Goal: Share content

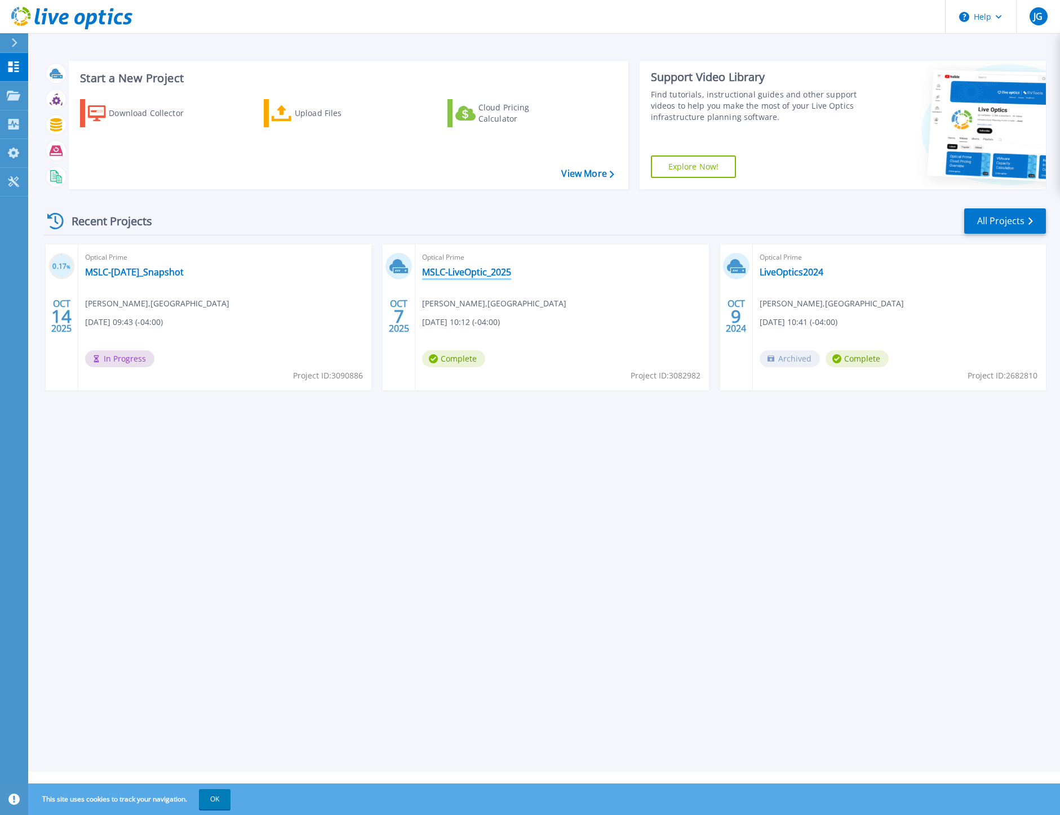
click at [482, 269] on link "MSLC-LiveOptic_2025" at bounding box center [466, 271] width 89 height 11
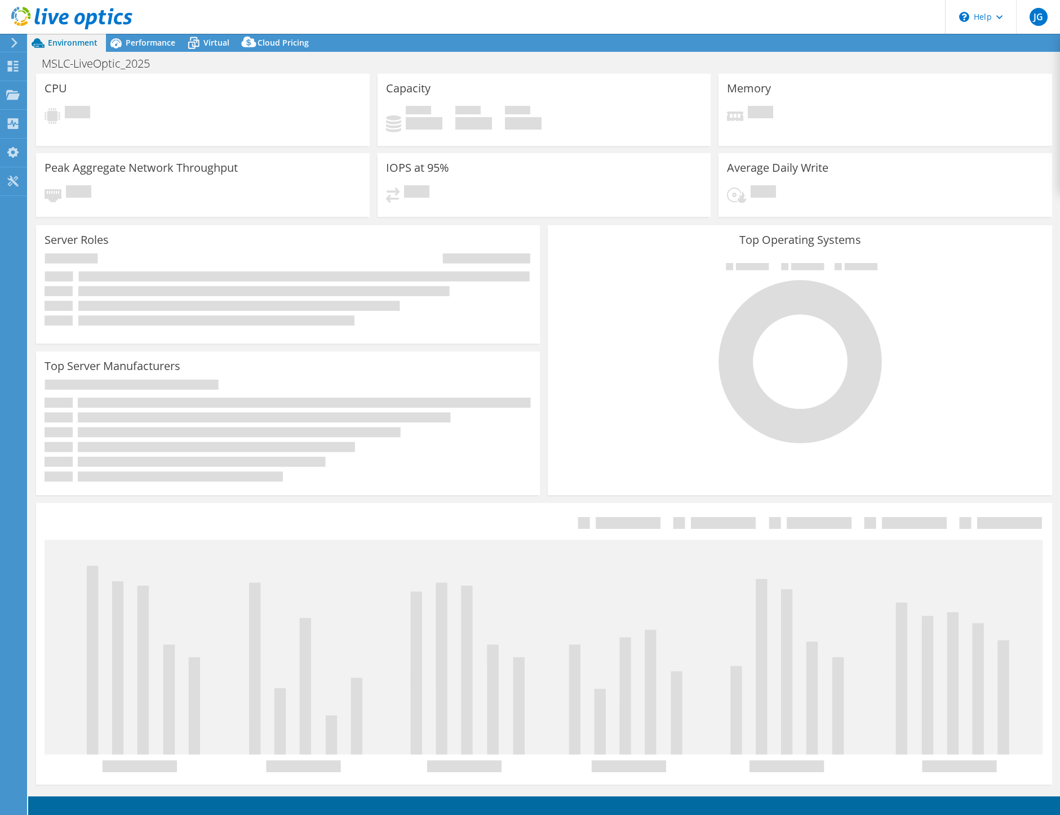
select select "USD"
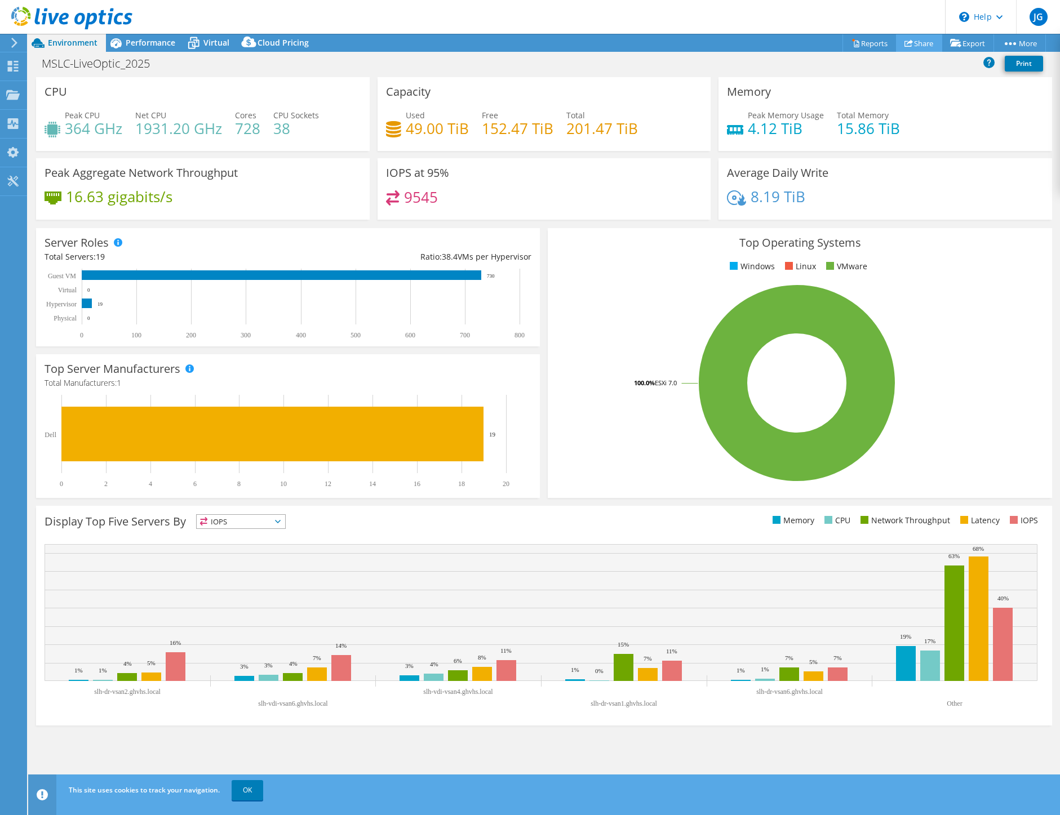
click at [916, 46] on link "Share" at bounding box center [919, 42] width 46 height 17
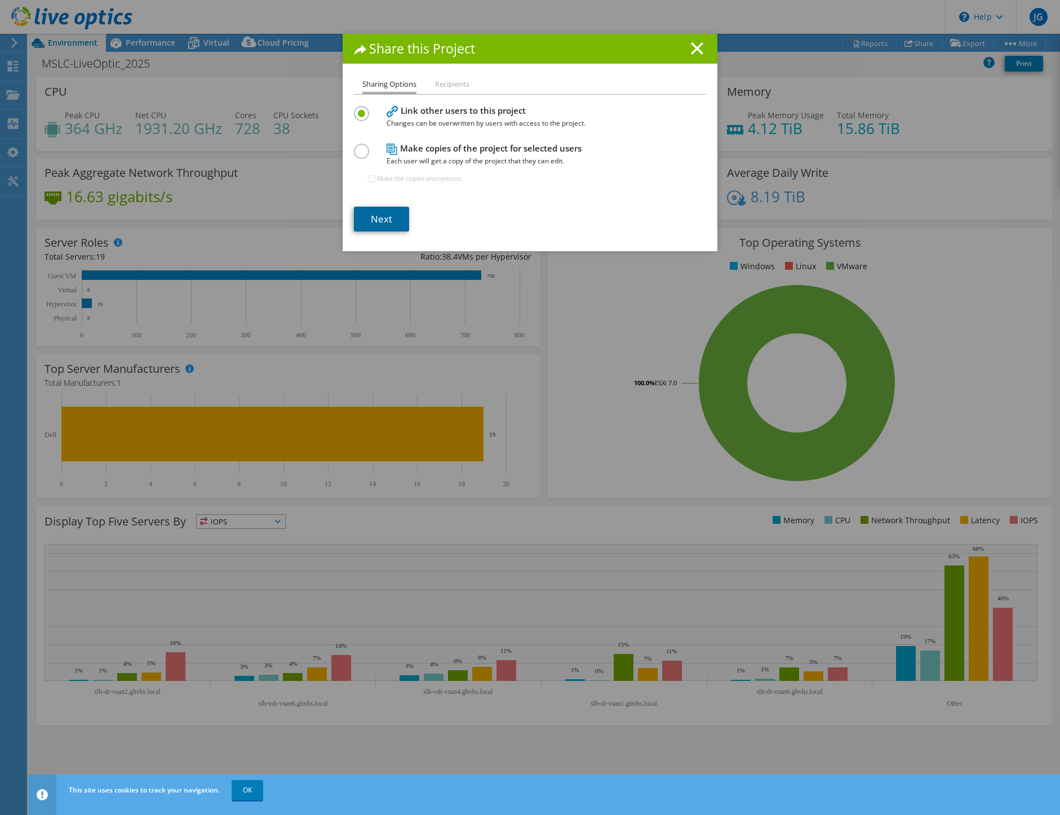
click at [391, 228] on link "Next" at bounding box center [381, 219] width 55 height 25
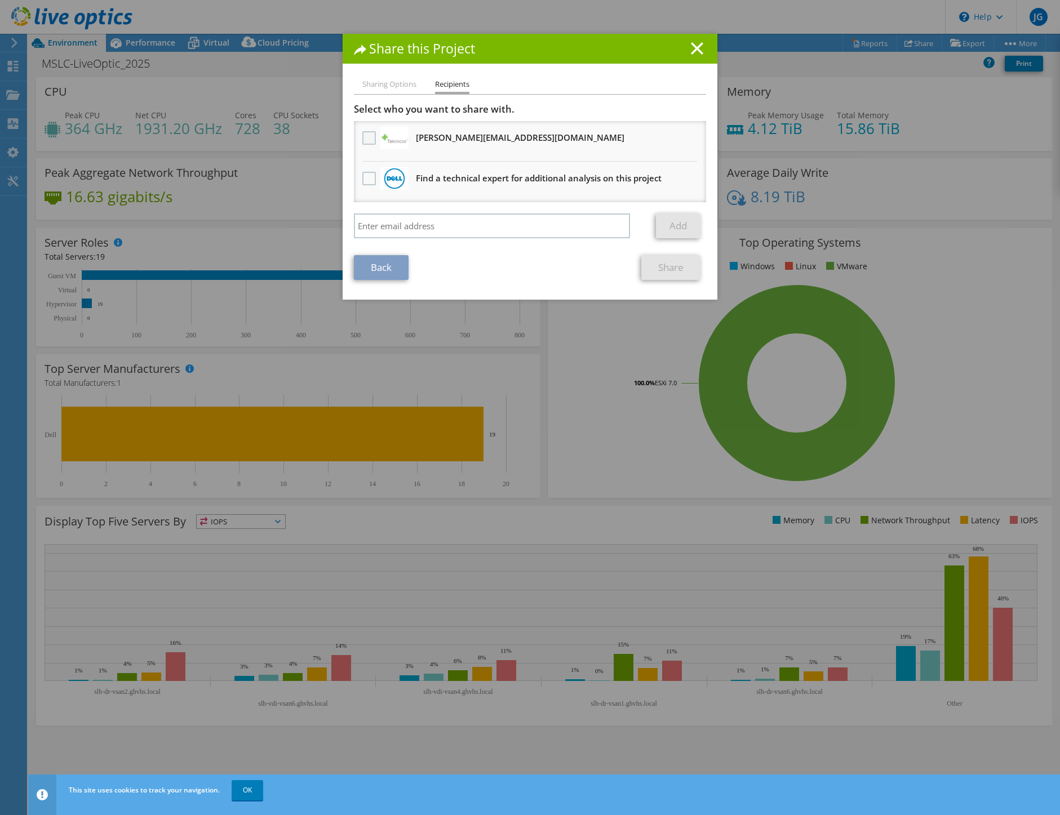
click at [363, 135] on label at bounding box center [370, 138] width 16 height 14
click at [0, 0] on input "checkbox" at bounding box center [0, 0] width 0 height 0
click at [666, 266] on link "Share" at bounding box center [670, 267] width 59 height 25
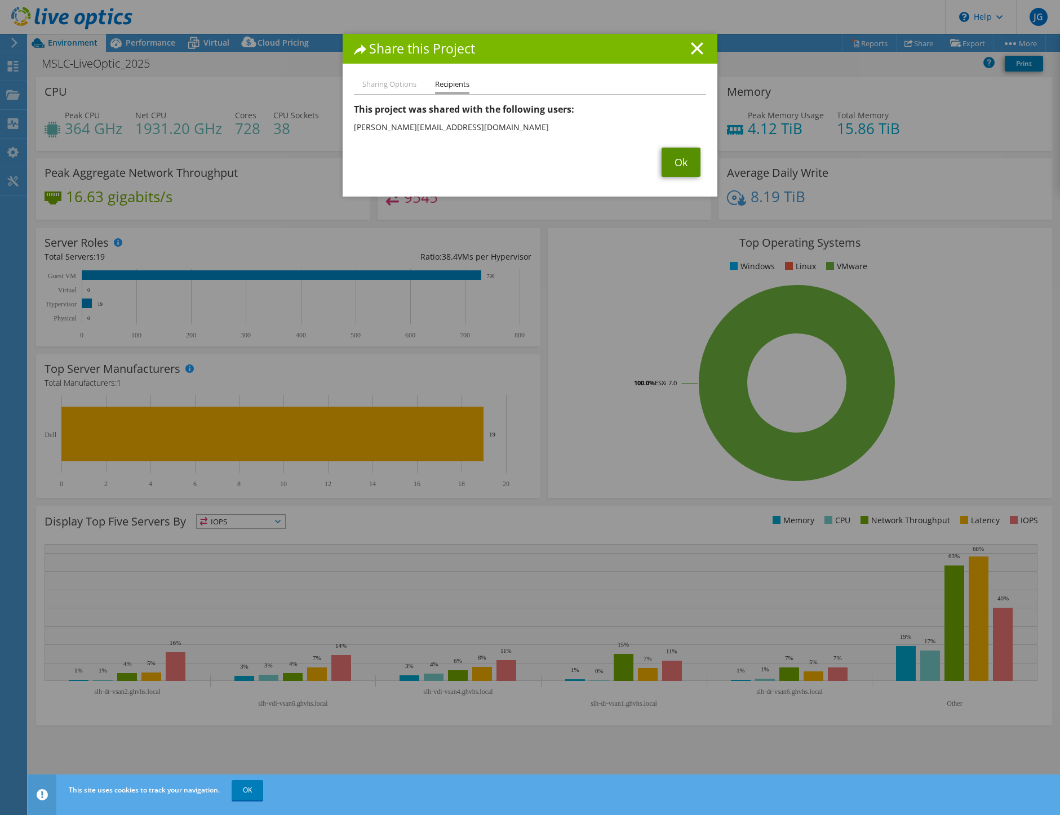
click at [686, 161] on link "Ok" at bounding box center [680, 162] width 39 height 29
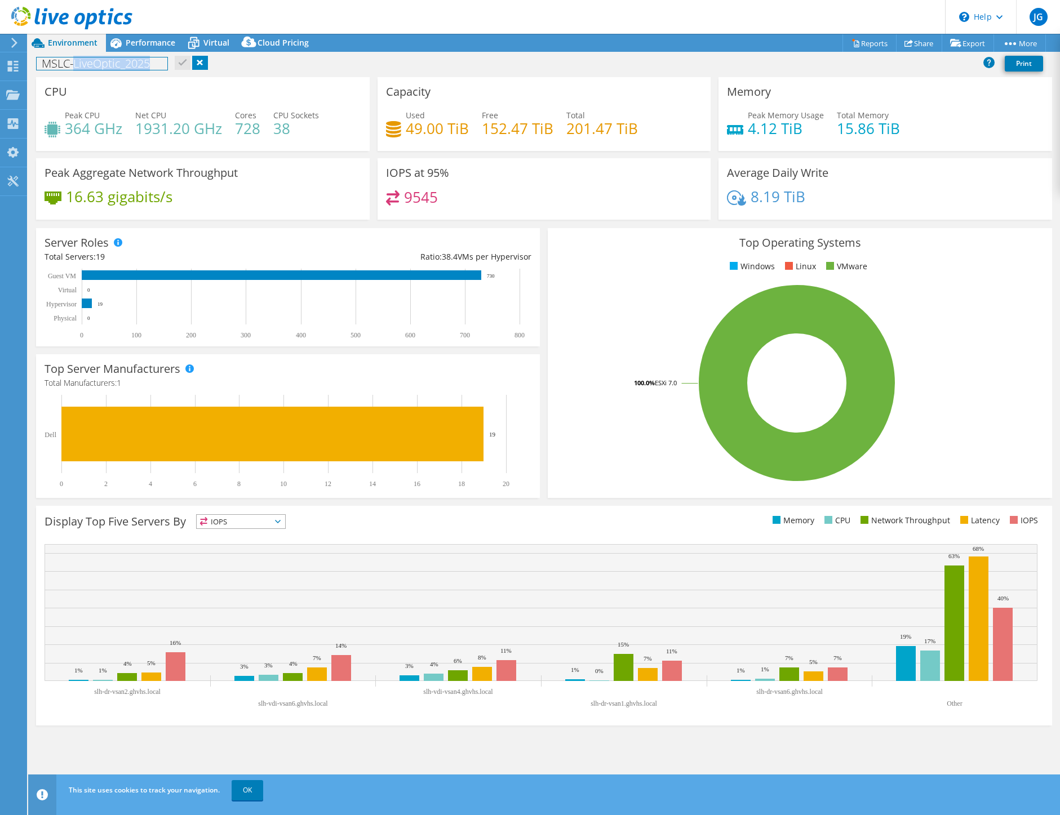
drag, startPoint x: 158, startPoint y: 65, endPoint x: 164, endPoint y: 64, distance: 6.4
click at [77, 65] on h1 "MSLC-LiveOptic_2025" at bounding box center [102, 63] width 131 height 12
click at [550, 26] on header "JG End User Jim Gessman JGessman@montefioreslc.org St. Luke's Cornwall Hospital…" at bounding box center [530, 17] width 1060 height 34
click at [153, 48] on div "Performance" at bounding box center [145, 43] width 78 height 18
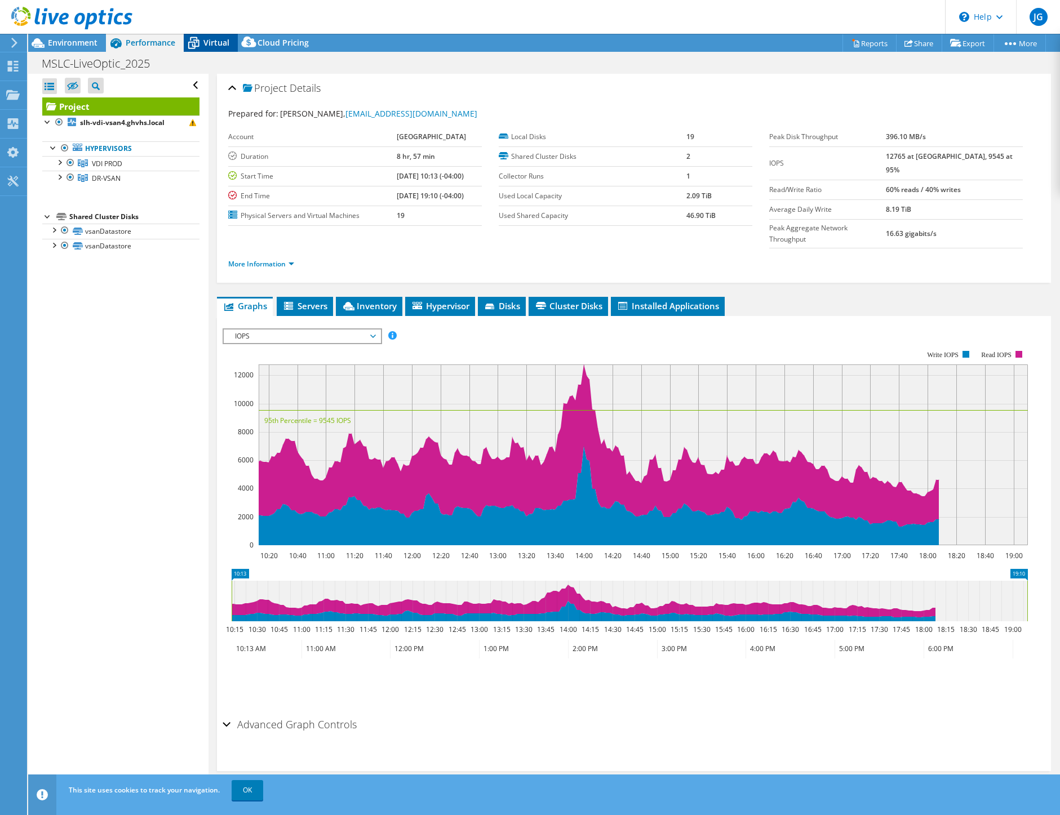
click at [216, 45] on span "Virtual" at bounding box center [216, 42] width 26 height 11
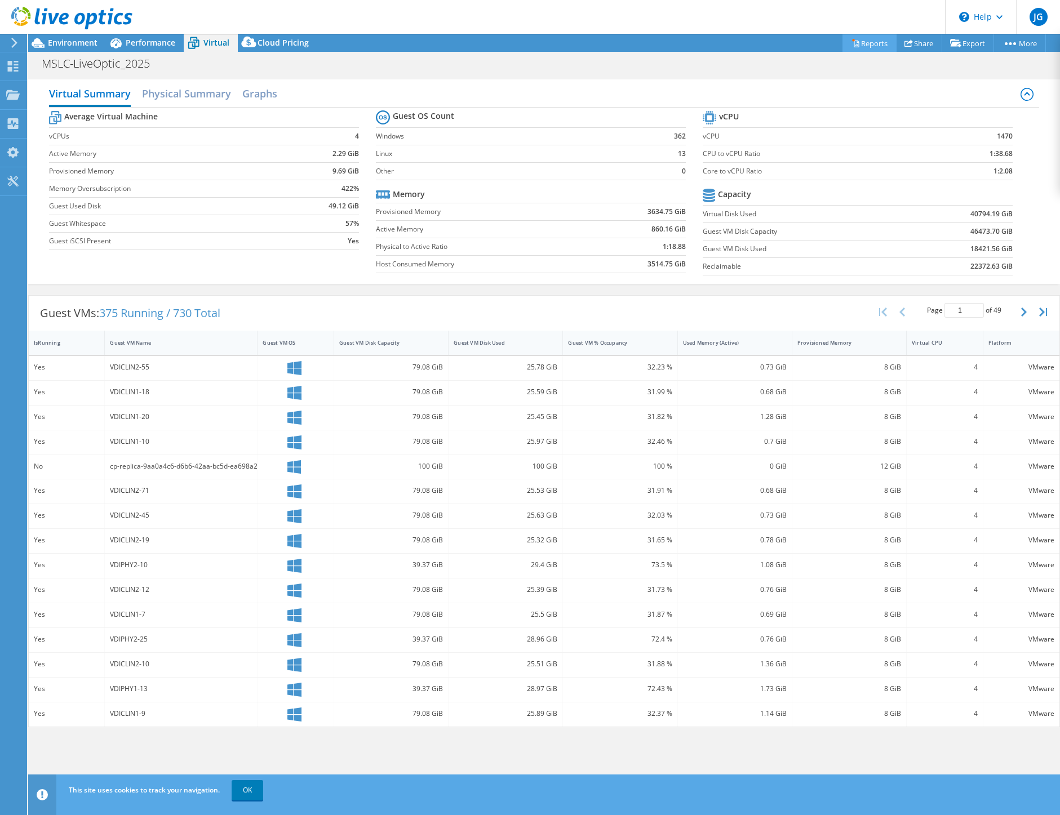
click at [851, 43] on icon at bounding box center [855, 43] width 8 height 8
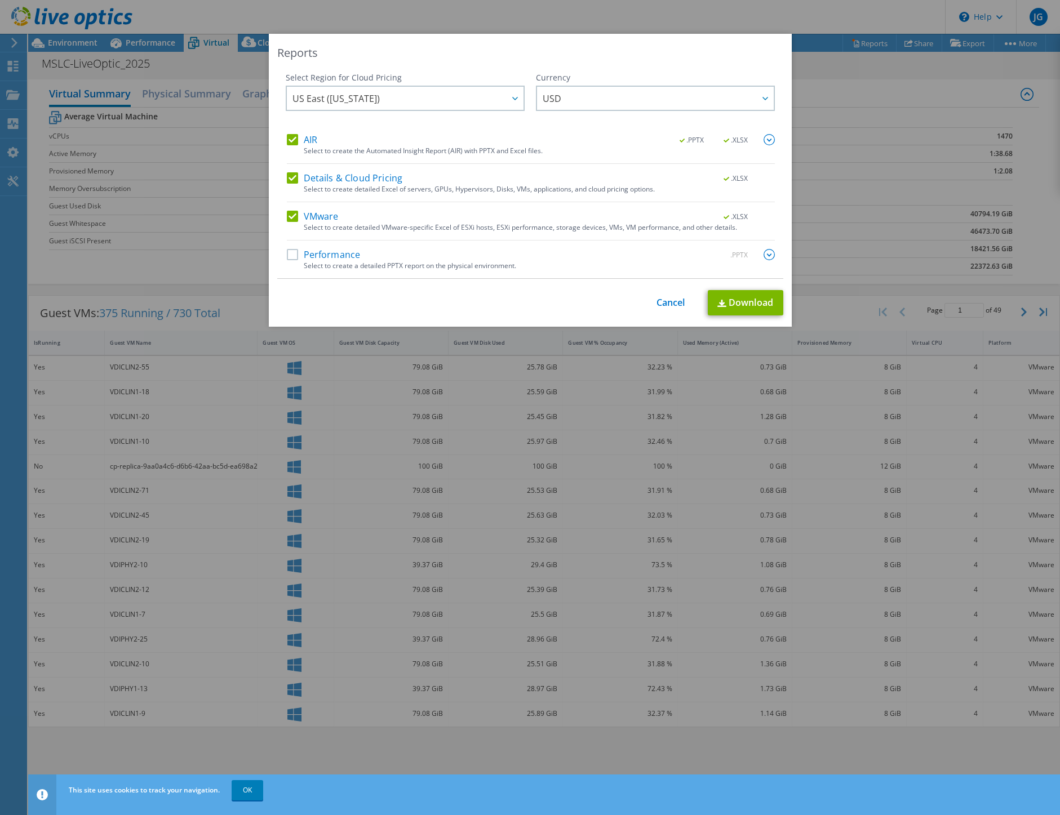
click at [454, 268] on div "Select to create a detailed PPTX report on the physical environment." at bounding box center [539, 266] width 471 height 8
click at [288, 256] on label "Performance" at bounding box center [324, 254] width 74 height 11
click at [0, 0] on input "Performance" at bounding box center [0, 0] width 0 height 0
click at [506, 95] on div at bounding box center [514, 98] width 18 height 23
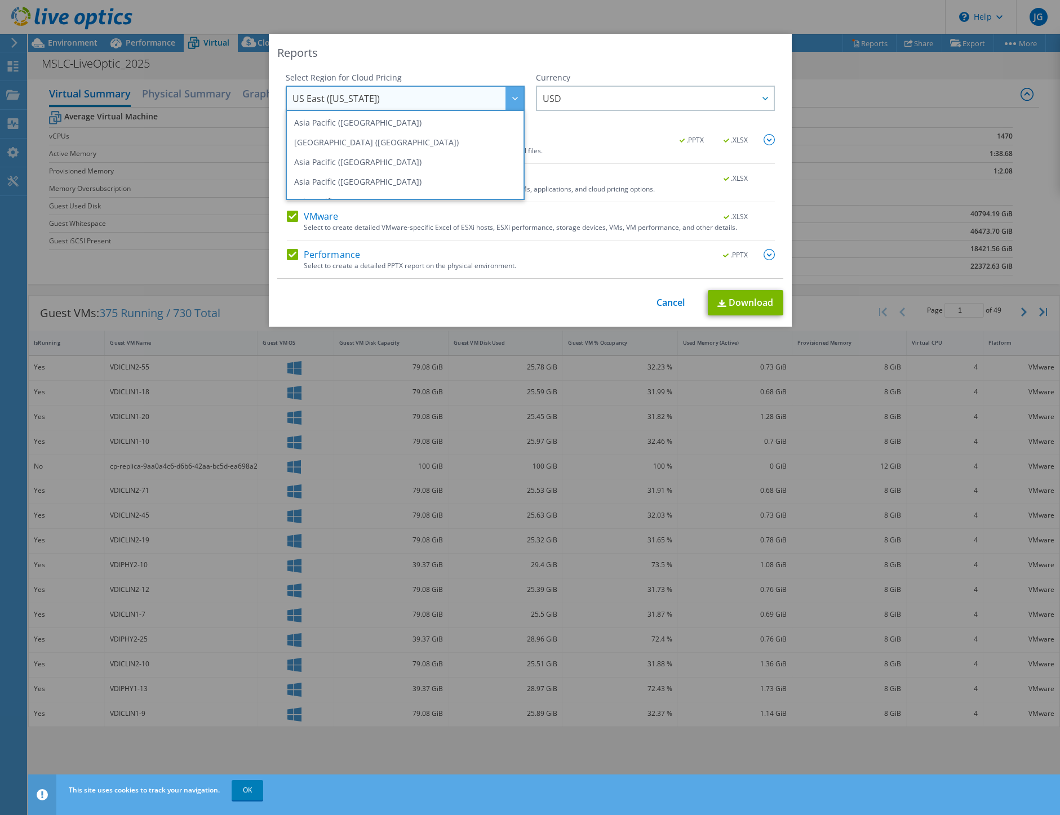
click at [506, 95] on div at bounding box center [514, 98] width 18 height 23
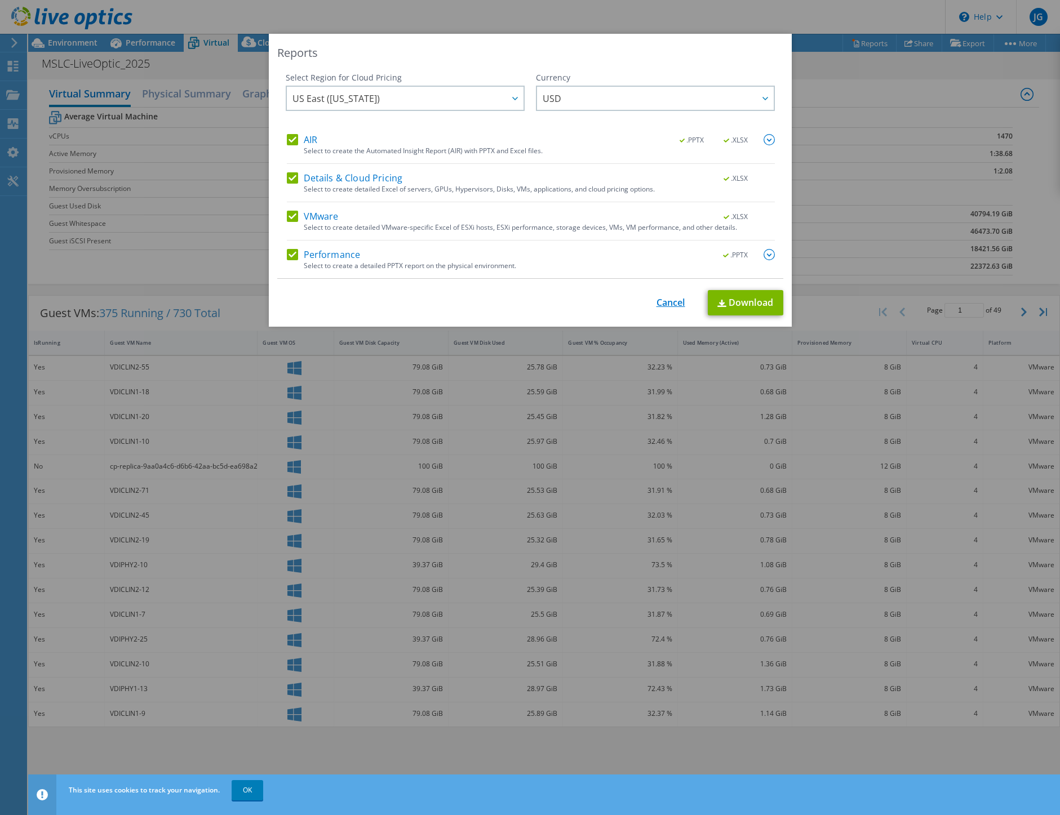
click at [661, 305] on link "Cancel" at bounding box center [670, 302] width 29 height 11
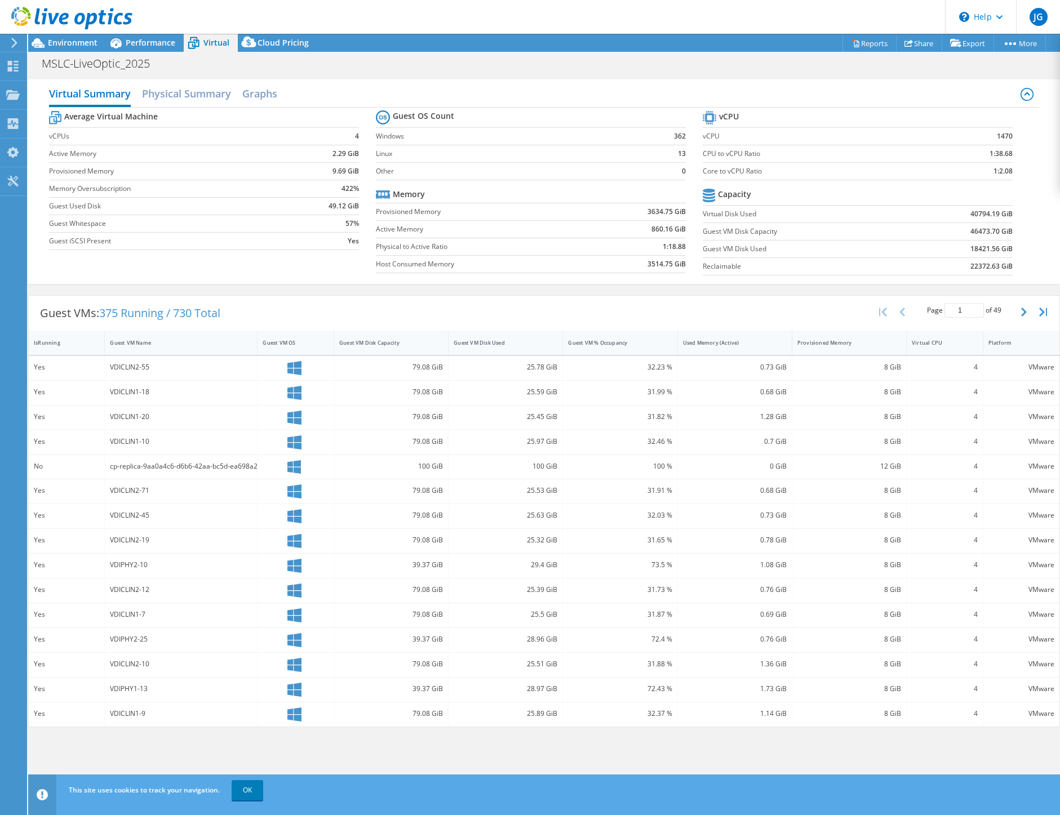
click at [471, 79] on div "Virtual Summary Physical Summary Graphs Average Virtual Machine vCPUs 4 Active …" at bounding box center [544, 181] width 1032 height 205
click at [128, 46] on span "Performance" at bounding box center [151, 42] width 50 height 11
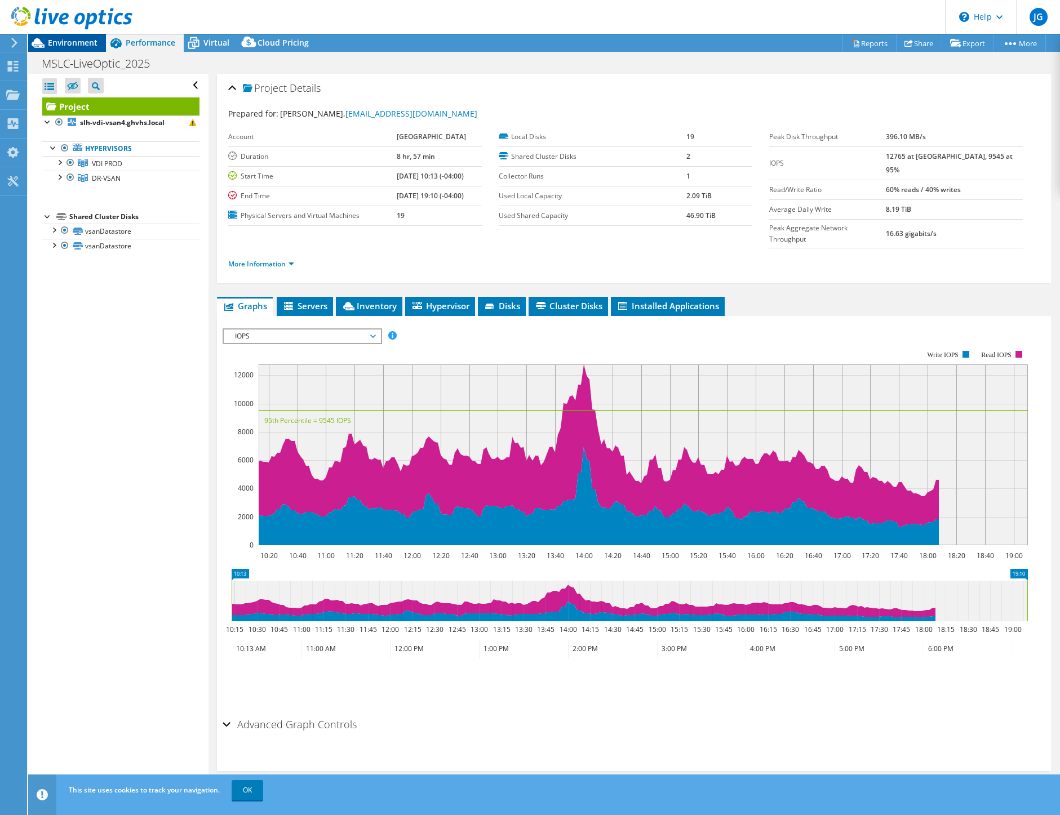
click at [72, 48] on div "Environment" at bounding box center [67, 43] width 78 height 18
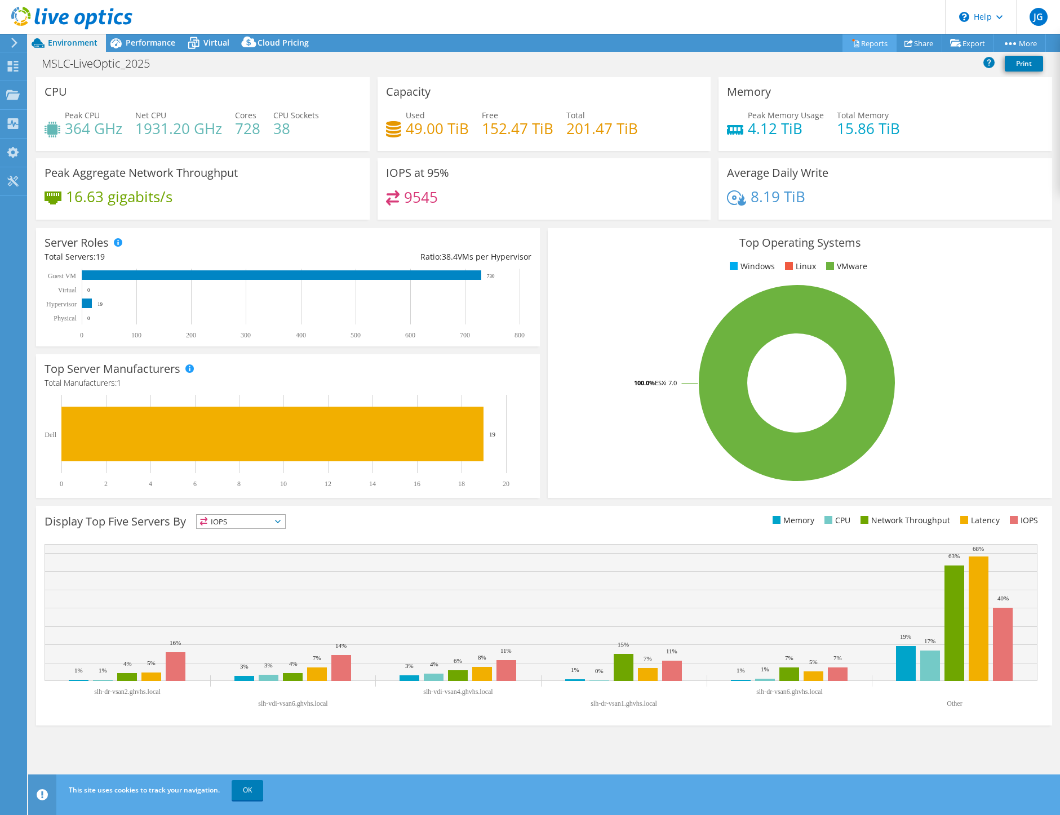
click at [854, 46] on link "Reports" at bounding box center [869, 42] width 54 height 17
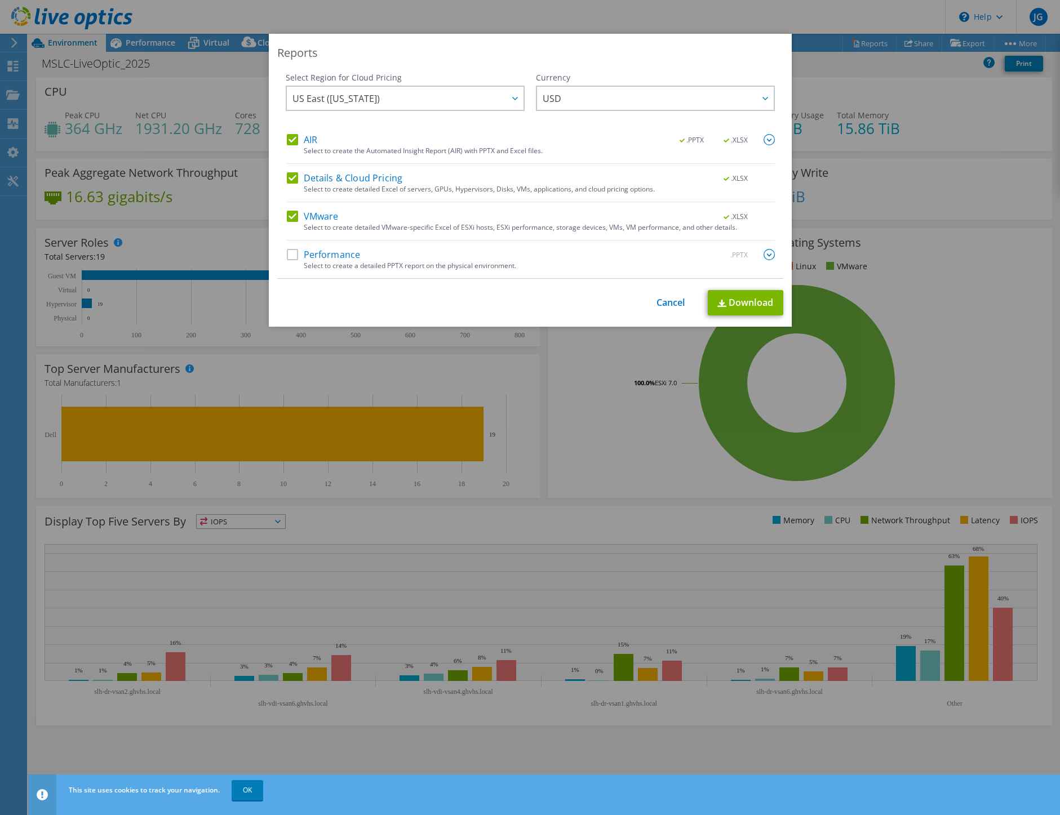
click at [288, 259] on label "Performance" at bounding box center [324, 254] width 74 height 11
click at [0, 0] on input "Performance" at bounding box center [0, 0] width 0 height 0
click at [749, 19] on div "Reports Select Region for Cloud Pricing Asia Pacific (Hong Kong) Asia Pacific (…" at bounding box center [530, 407] width 1060 height 815
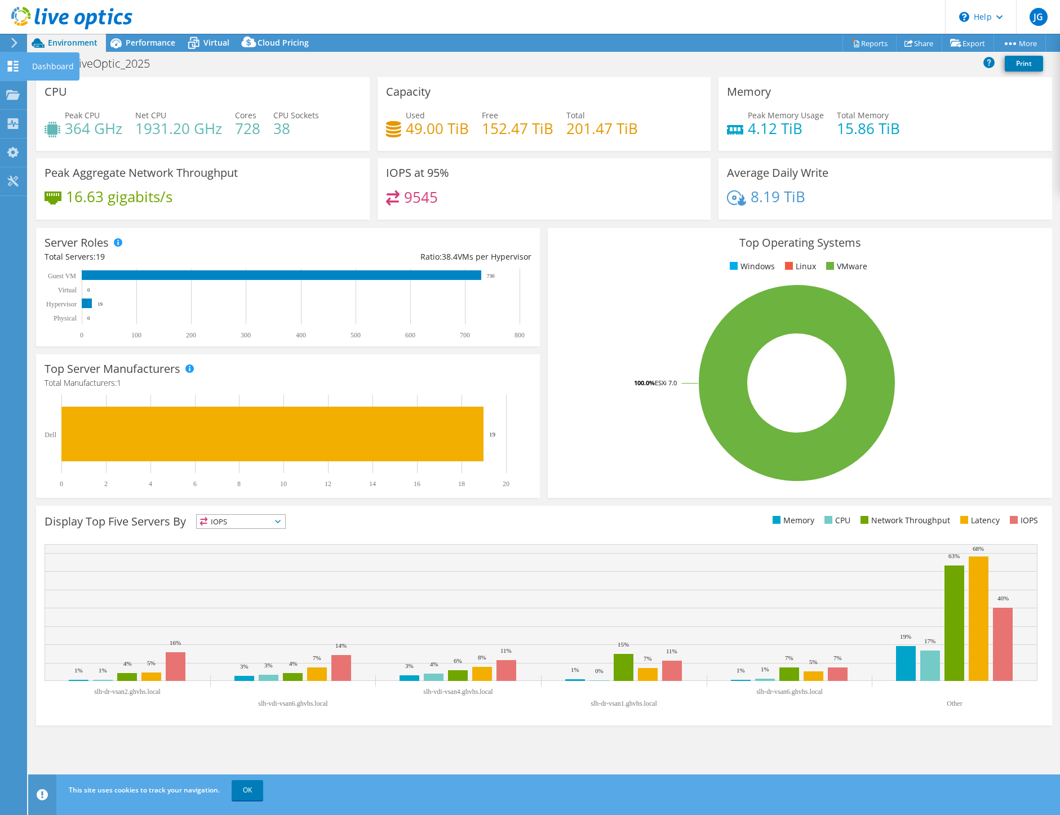
click at [17, 65] on icon at bounding box center [13, 66] width 14 height 11
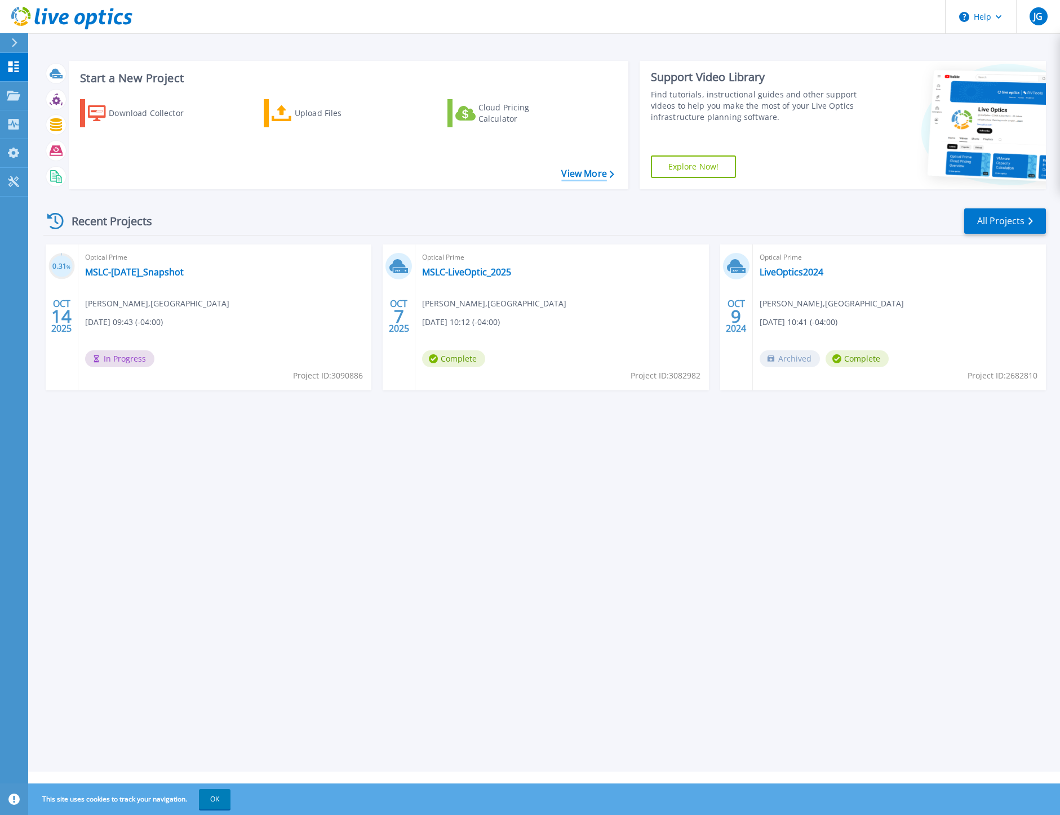
click at [592, 173] on link "View More" at bounding box center [587, 173] width 52 height 11
click at [14, 128] on icon at bounding box center [13, 124] width 11 height 11
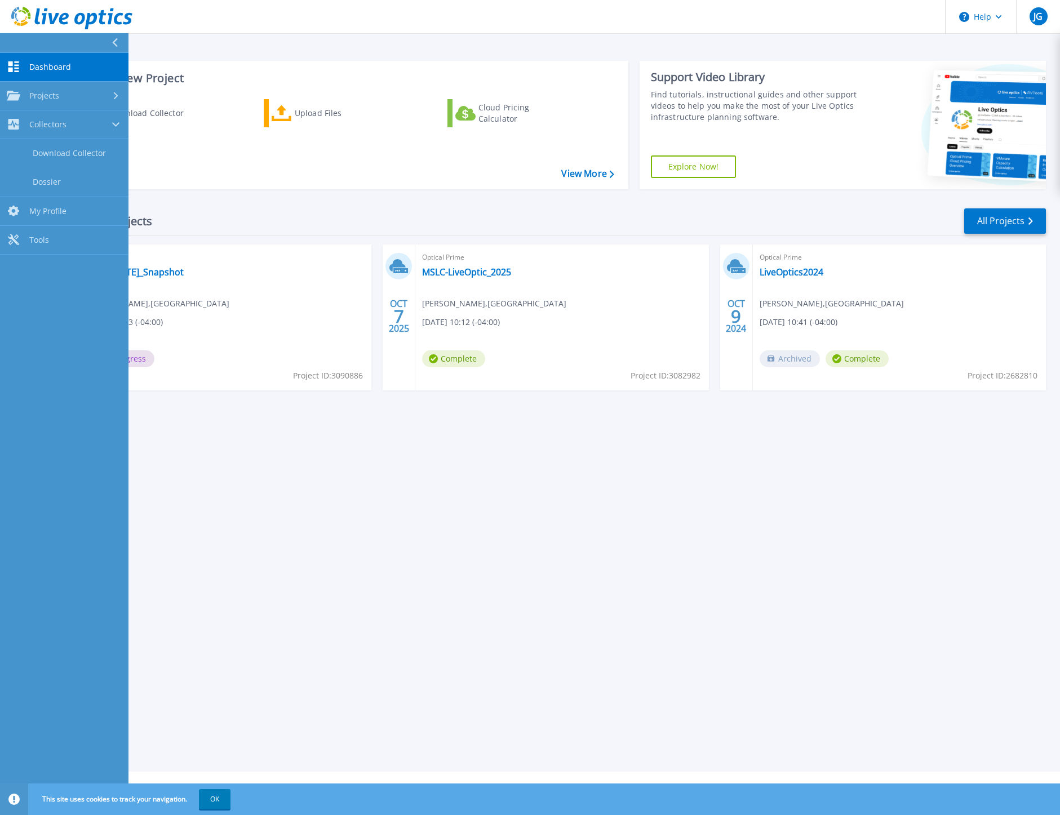
click at [305, 549] on div "Start a New Project Download Collector Upload Files Cloud Pricing Calculator Vi…" at bounding box center [544, 386] width 1032 height 772
